Goal: Task Accomplishment & Management: Manage account settings

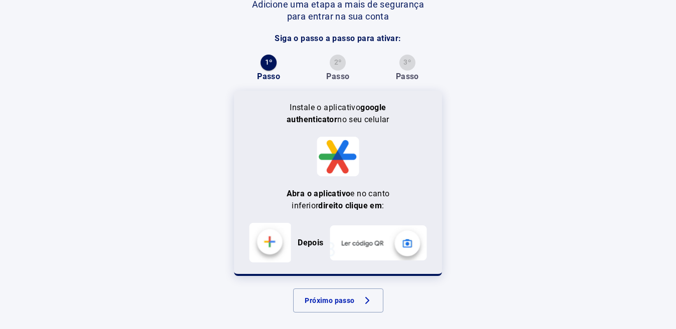
scroll to position [104, 0]
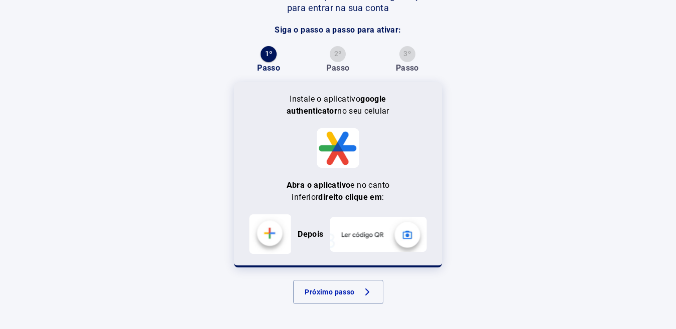
click at [330, 291] on button "Próximo passo" at bounding box center [338, 292] width 90 height 24
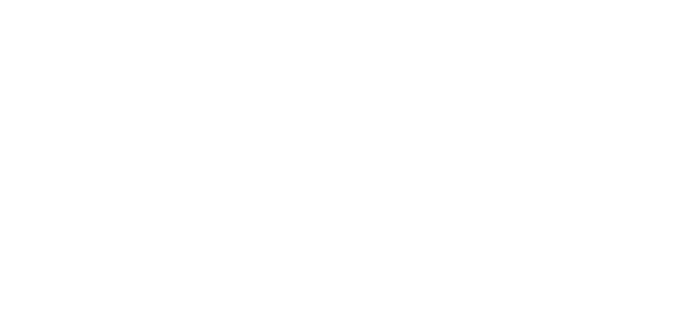
scroll to position [0, 0]
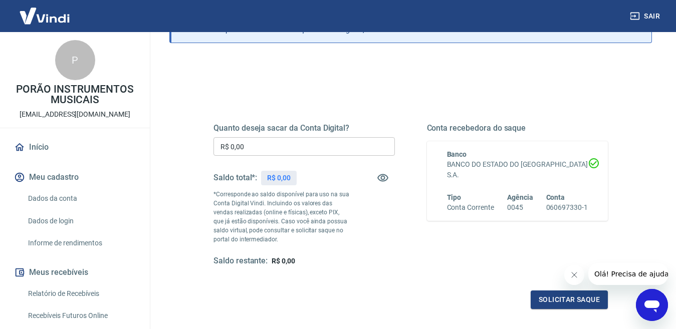
scroll to position [100, 0]
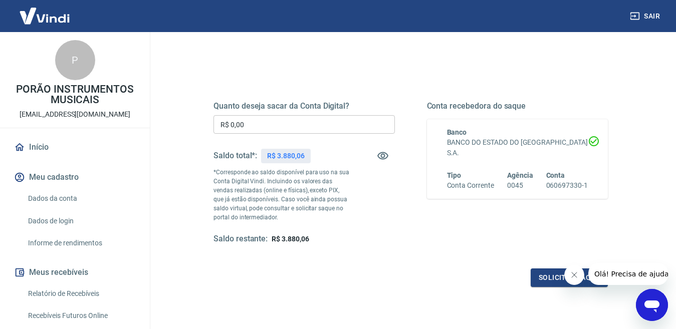
click at [301, 127] on input "R$ 0,00" at bounding box center [303, 124] width 181 height 19
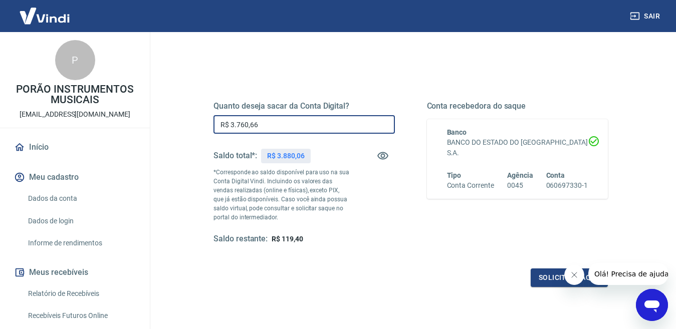
type input "R$ 3.760,66"
click at [376, 142] on div "Quanto deseja sacar da Conta Digital? R$ 3.760,66 ​ Saldo total*: R$ 3.880,06 *…" at bounding box center [303, 172] width 181 height 143
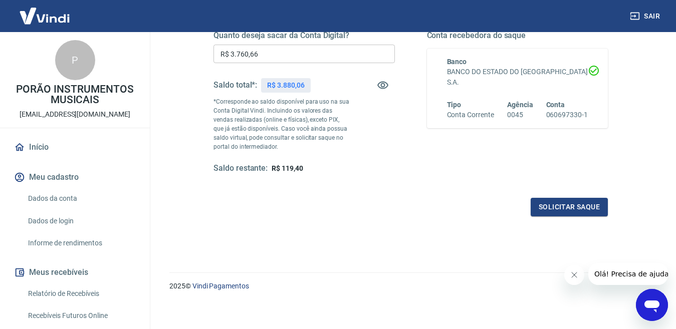
scroll to position [175, 0]
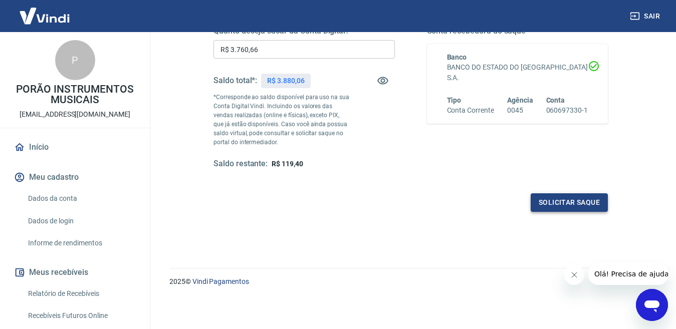
click at [590, 200] on button "Solicitar saque" at bounding box center [569, 202] width 77 height 19
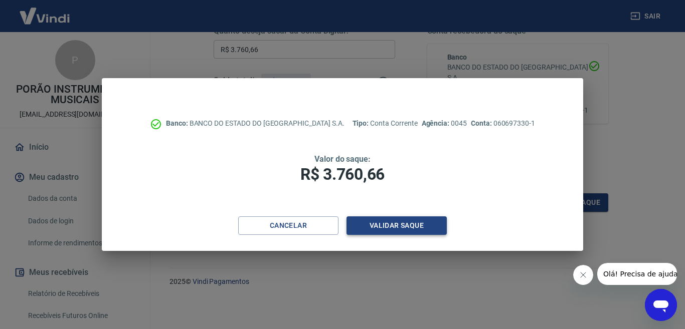
click at [386, 225] on button "Validar saque" at bounding box center [396, 226] width 100 height 19
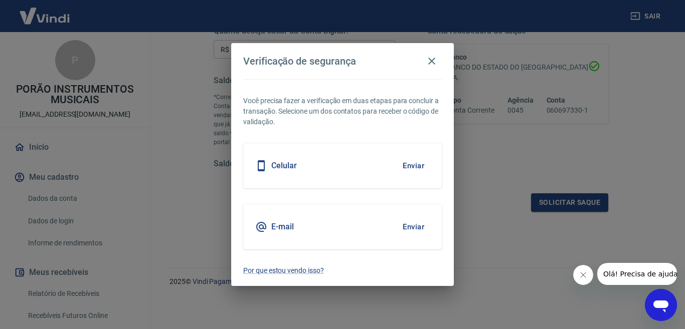
click at [407, 224] on button "Enviar" at bounding box center [413, 227] width 33 height 21
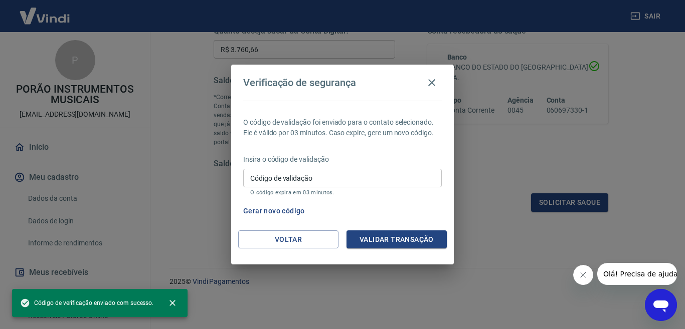
click at [342, 176] on input "Código de validação" at bounding box center [342, 178] width 198 height 19
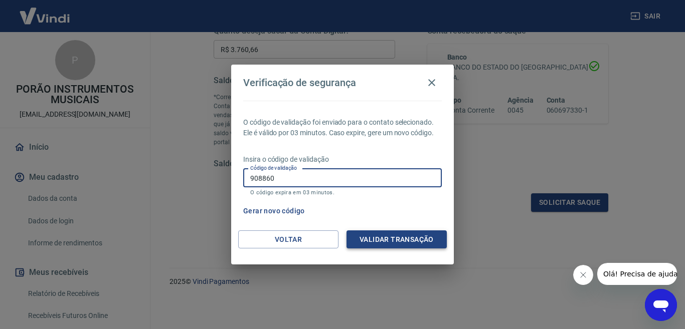
type input "908860"
click at [402, 241] on button "Validar transação" at bounding box center [396, 240] width 100 height 19
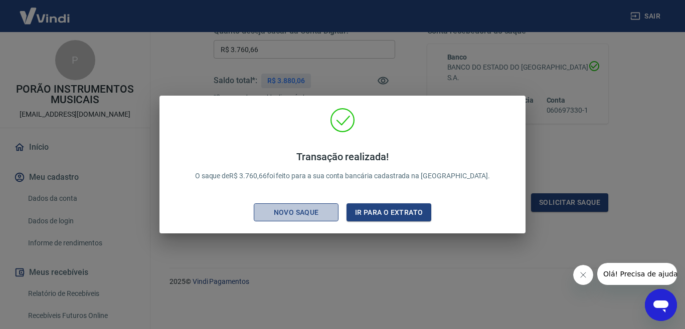
click at [318, 214] on div "Novo saque" at bounding box center [296, 212] width 69 height 13
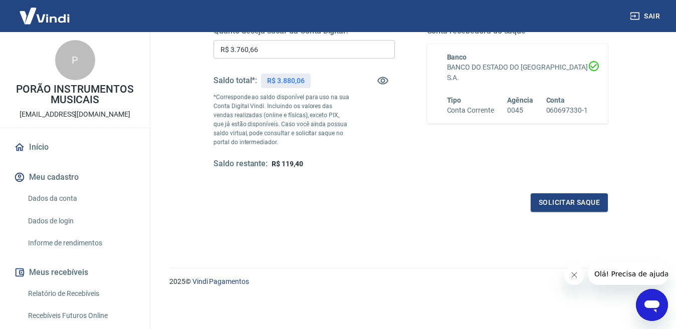
scroll to position [75, 0]
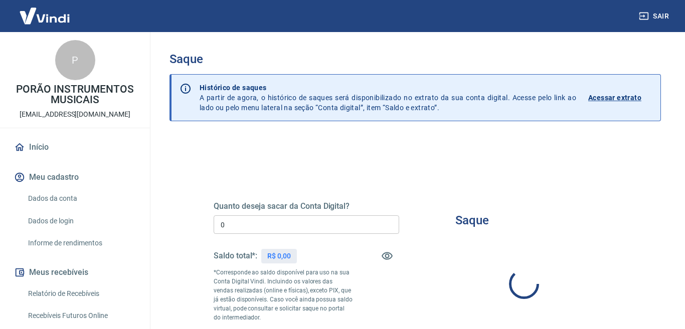
type input "R$ 0,00"
